Goal: Find specific page/section: Find specific page/section

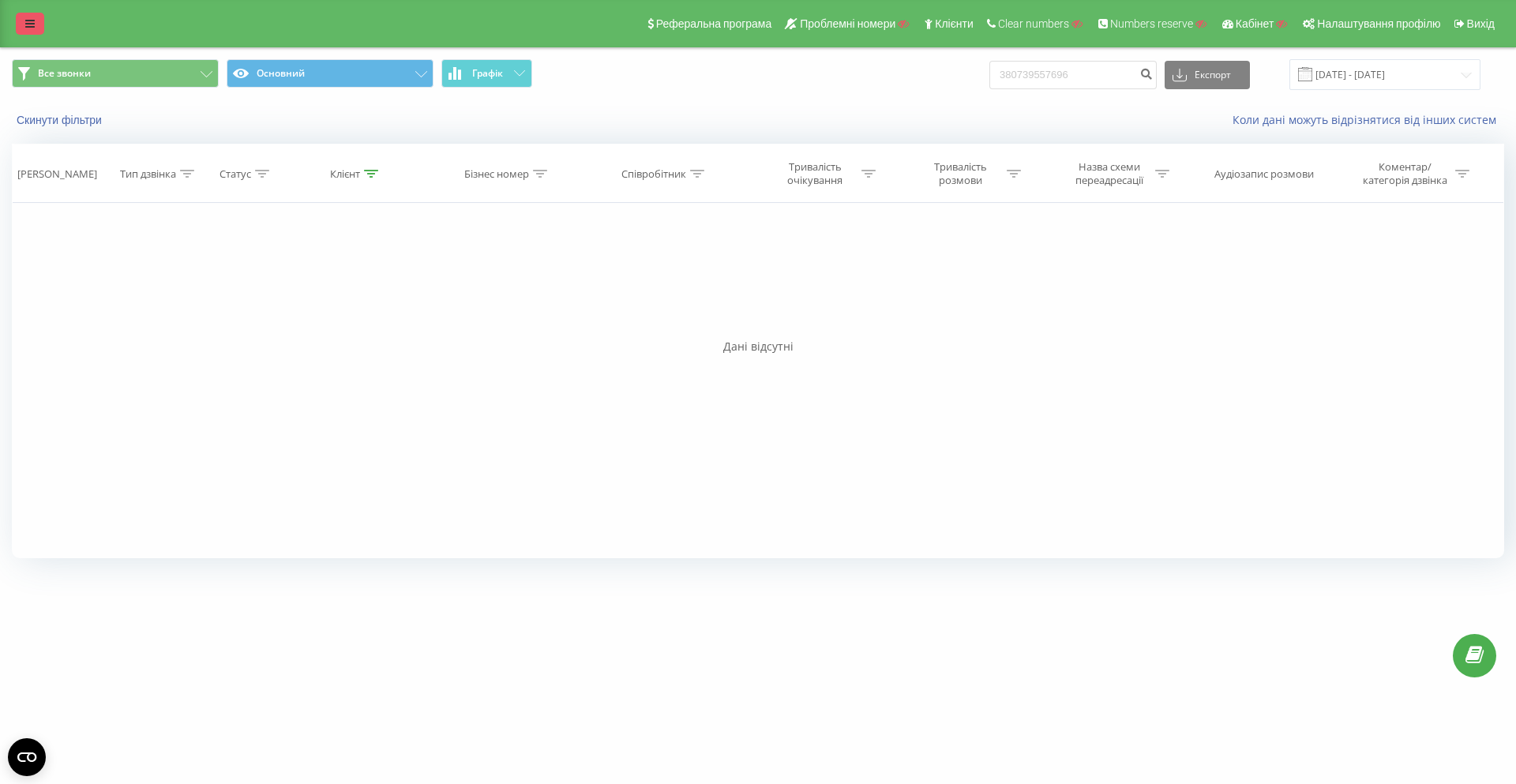
click at [28, 20] on icon at bounding box center [30, 24] width 10 height 11
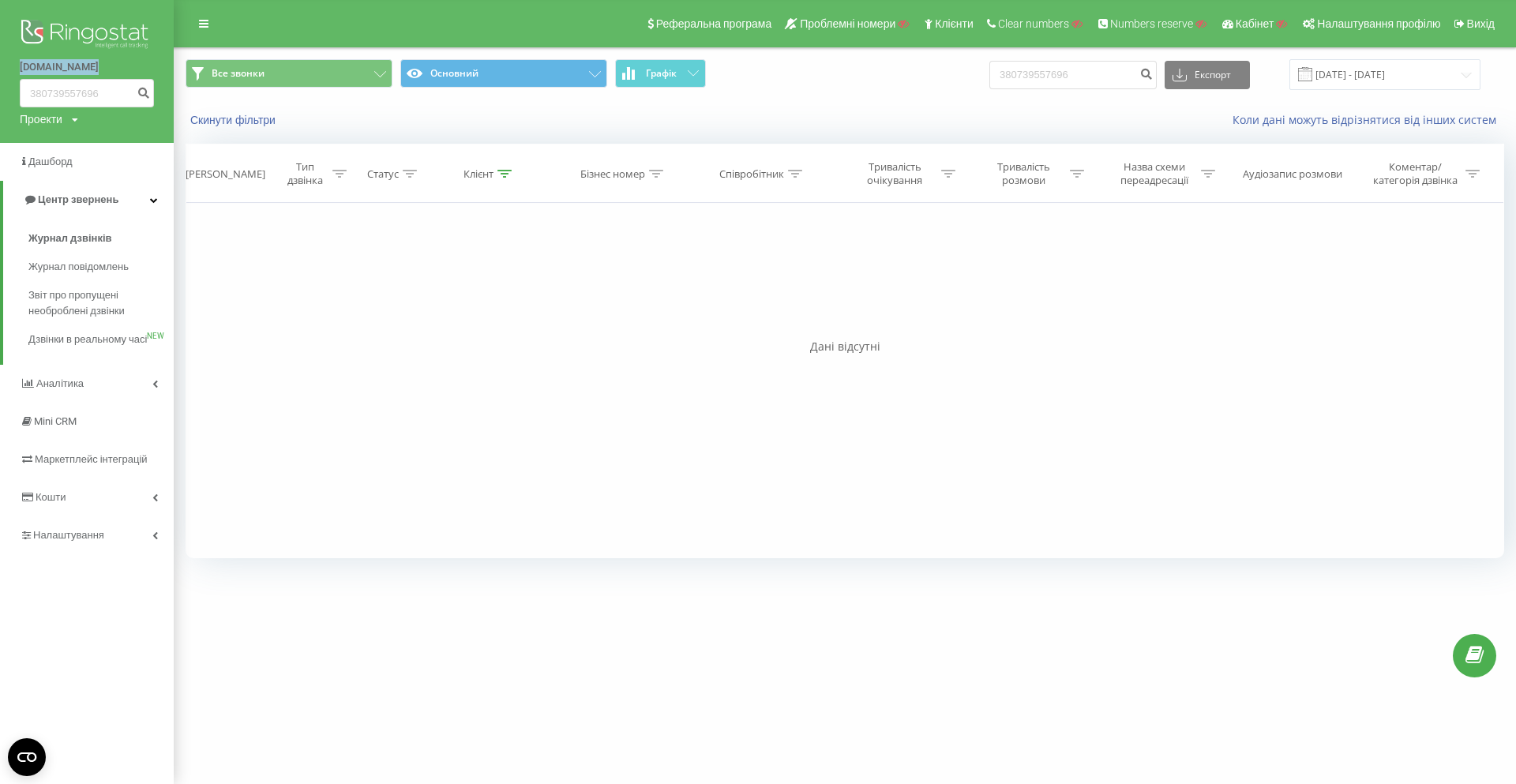
drag, startPoint x: 17, startPoint y: 67, endPoint x: 108, endPoint y: 65, distance: 91.0
click at [108, 65] on div "flashsmile.ua 380739557696 Проекти Пошук" at bounding box center [86, 72] width 174 height 143
click at [77, 541] on span "Налаштування" at bounding box center [71, 535] width 75 height 12
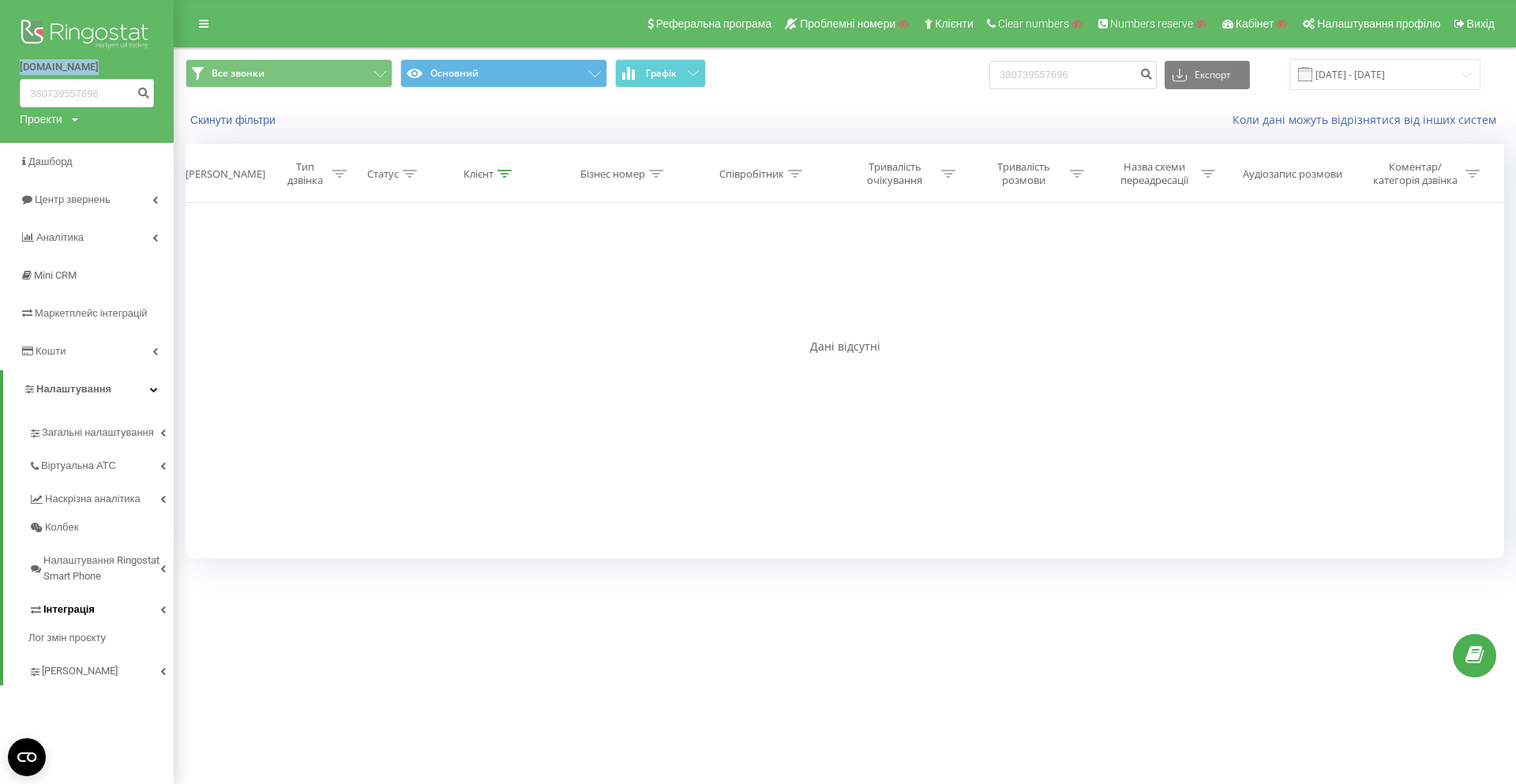
click at [99, 612] on link "Інтеграція" at bounding box center [101, 607] width 145 height 33
click at [95, 633] on span "Webhooks 2.0" at bounding box center [80, 637] width 64 height 16
